Goal: Task Accomplishment & Management: Manage account settings

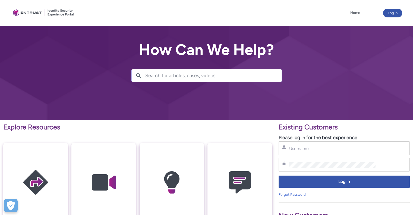
click at [321, 149] on input "Username" at bounding box center [331, 148] width 87 height 6
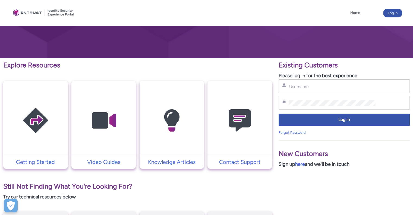
scroll to position [64, 0]
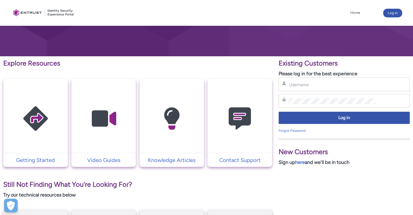
click at [302, 86] on input "Username" at bounding box center [331, 85] width 87 height 6
type input "g"
click at [289, 134] on div "New Customers Sign up here and we'll be in touch" at bounding box center [343, 149] width 131 height 33
click at [288, 131] on link "Forgot Password" at bounding box center [291, 130] width 27 height 4
